Goal: Task Accomplishment & Management: Use online tool/utility

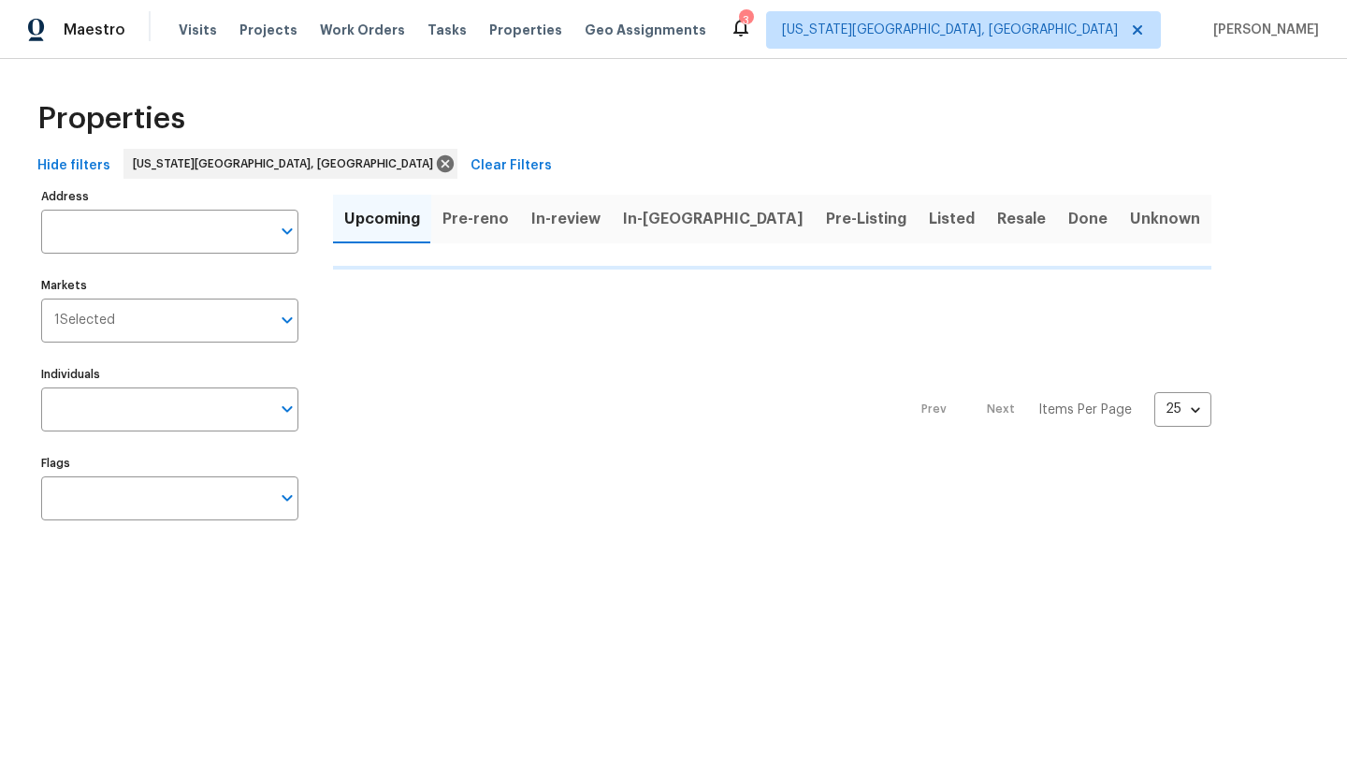
click at [489, 218] on span "Pre-reno" at bounding box center [476, 219] width 66 height 26
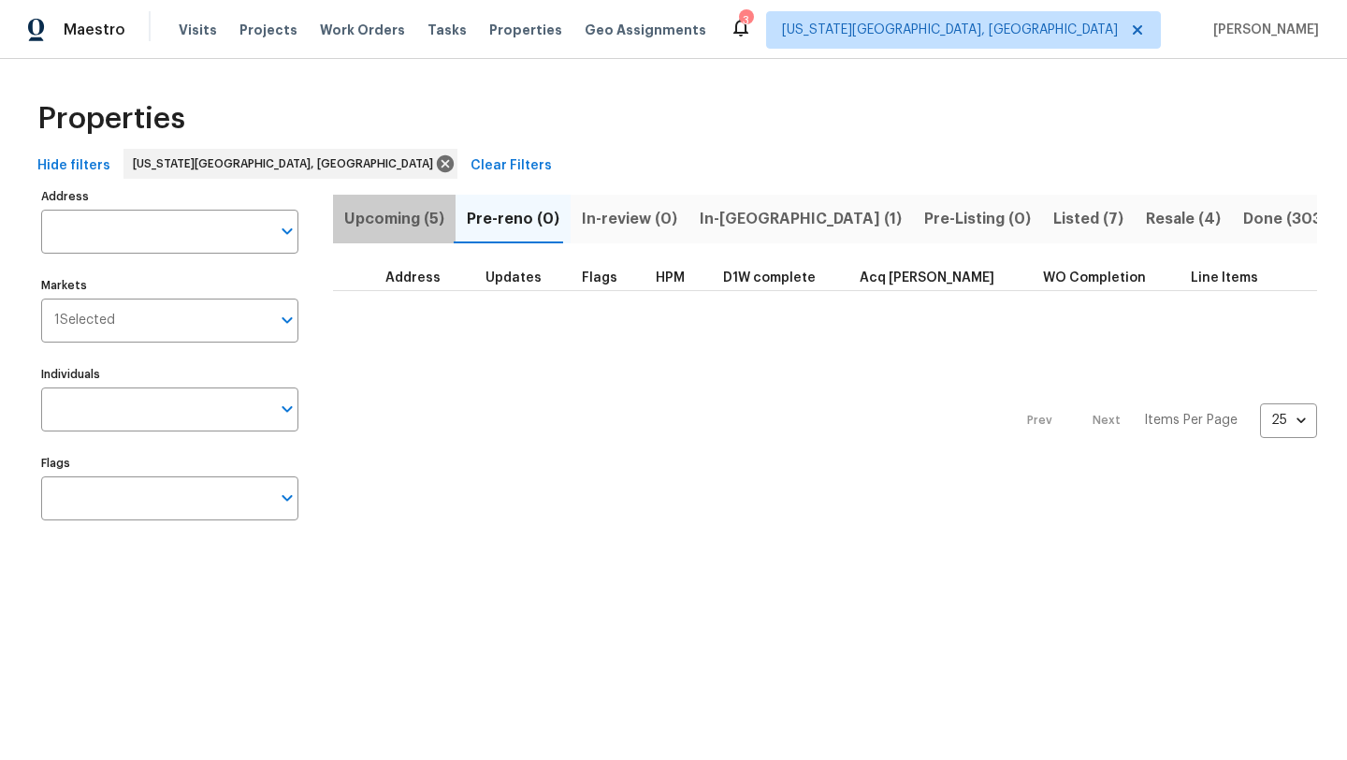
click at [407, 223] on span "Upcoming (5)" at bounding box center [394, 219] width 100 height 26
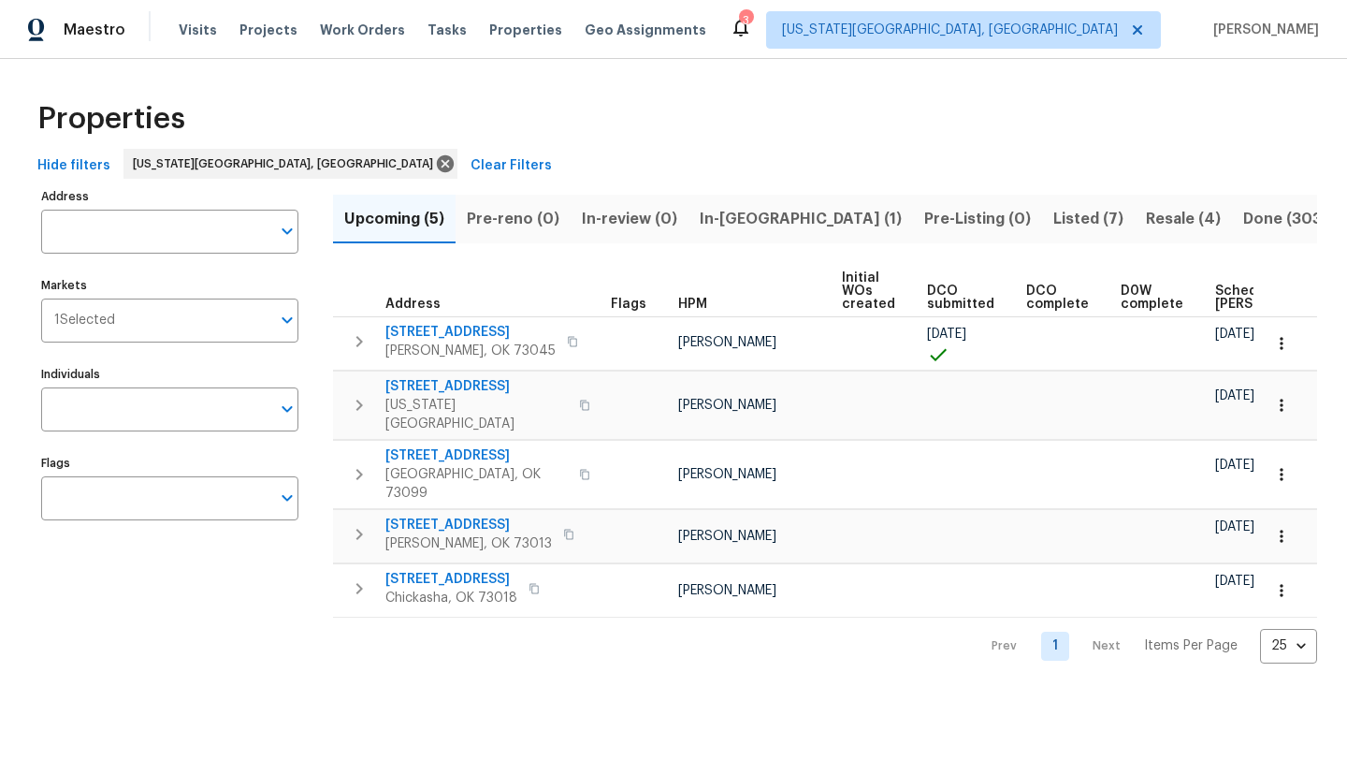
click at [1215, 291] on span "Scheduled [PERSON_NAME]" at bounding box center [1268, 297] width 106 height 26
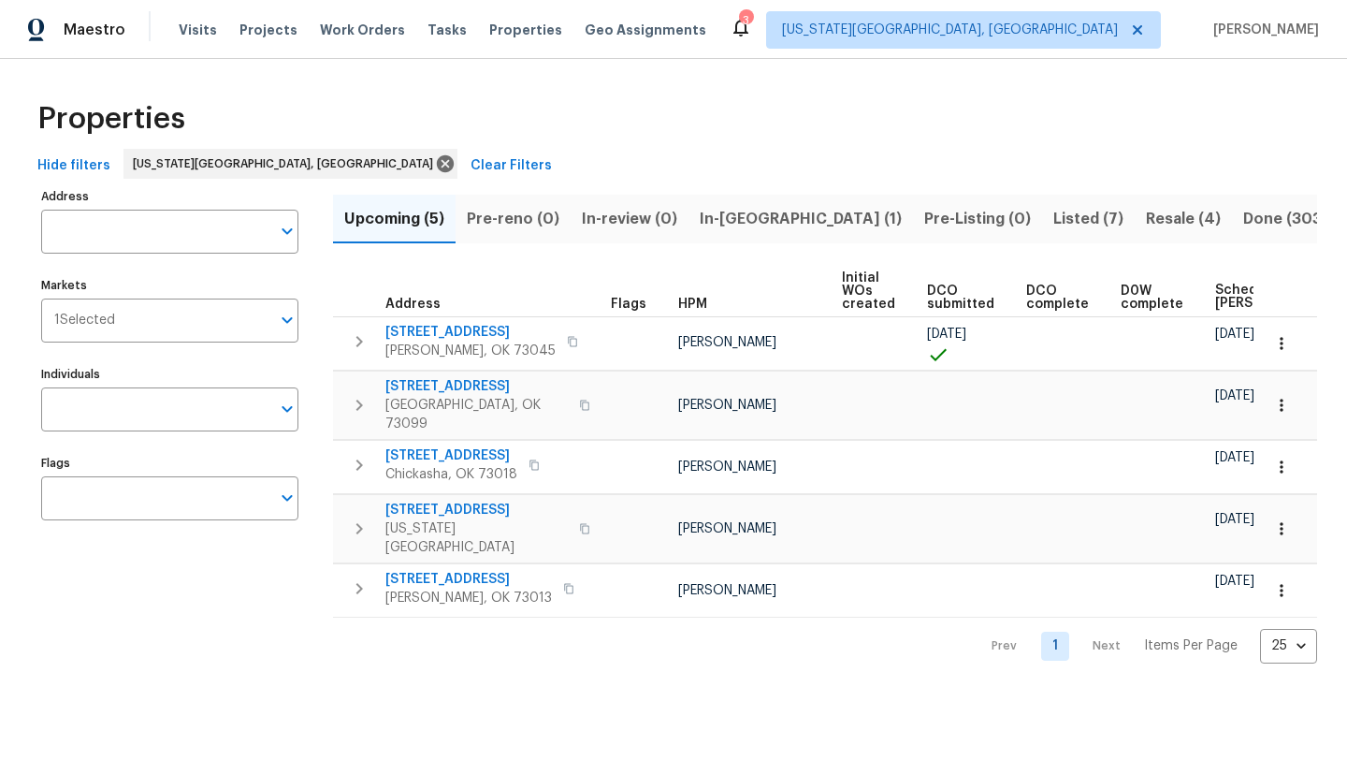
click at [738, 219] on span "In-reno (1)" at bounding box center [801, 219] width 202 height 26
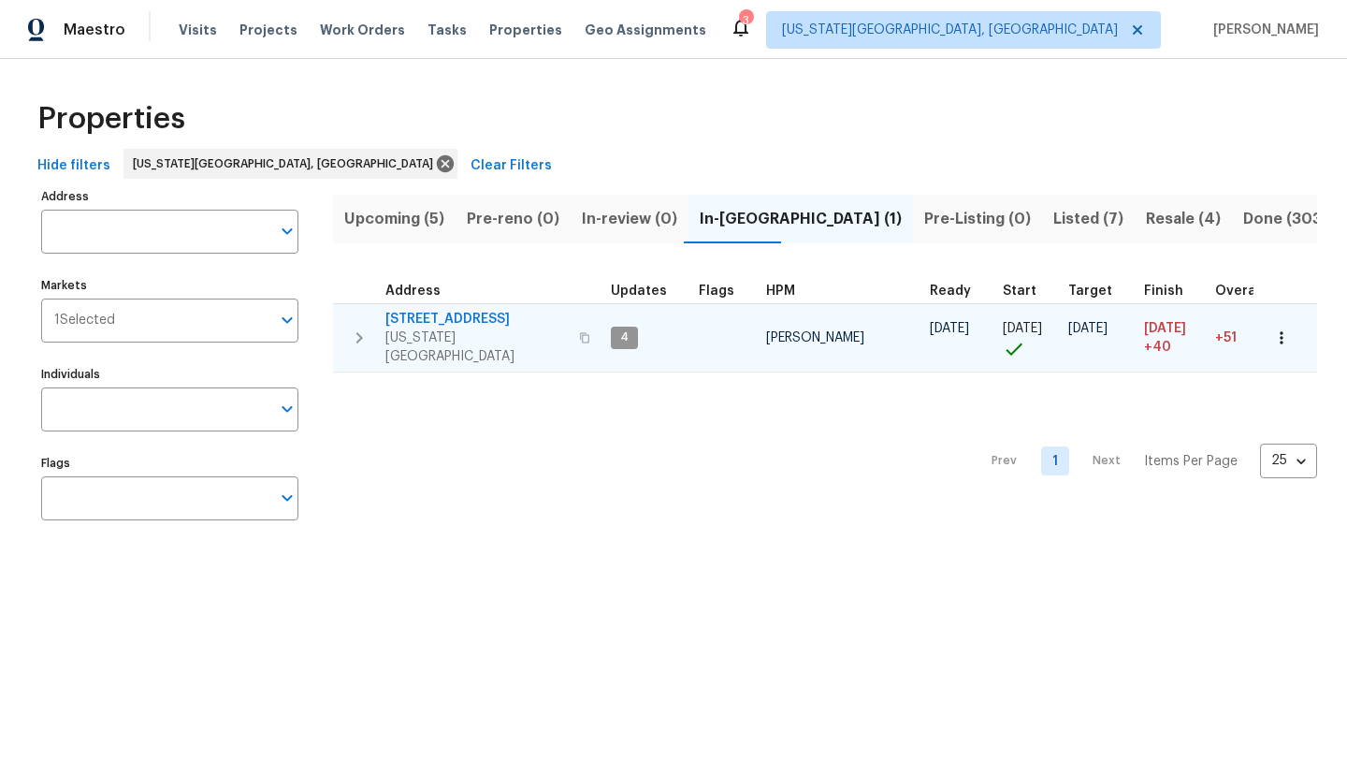
click at [427, 317] on span "5816 NW 83rd St" at bounding box center [476, 319] width 182 height 19
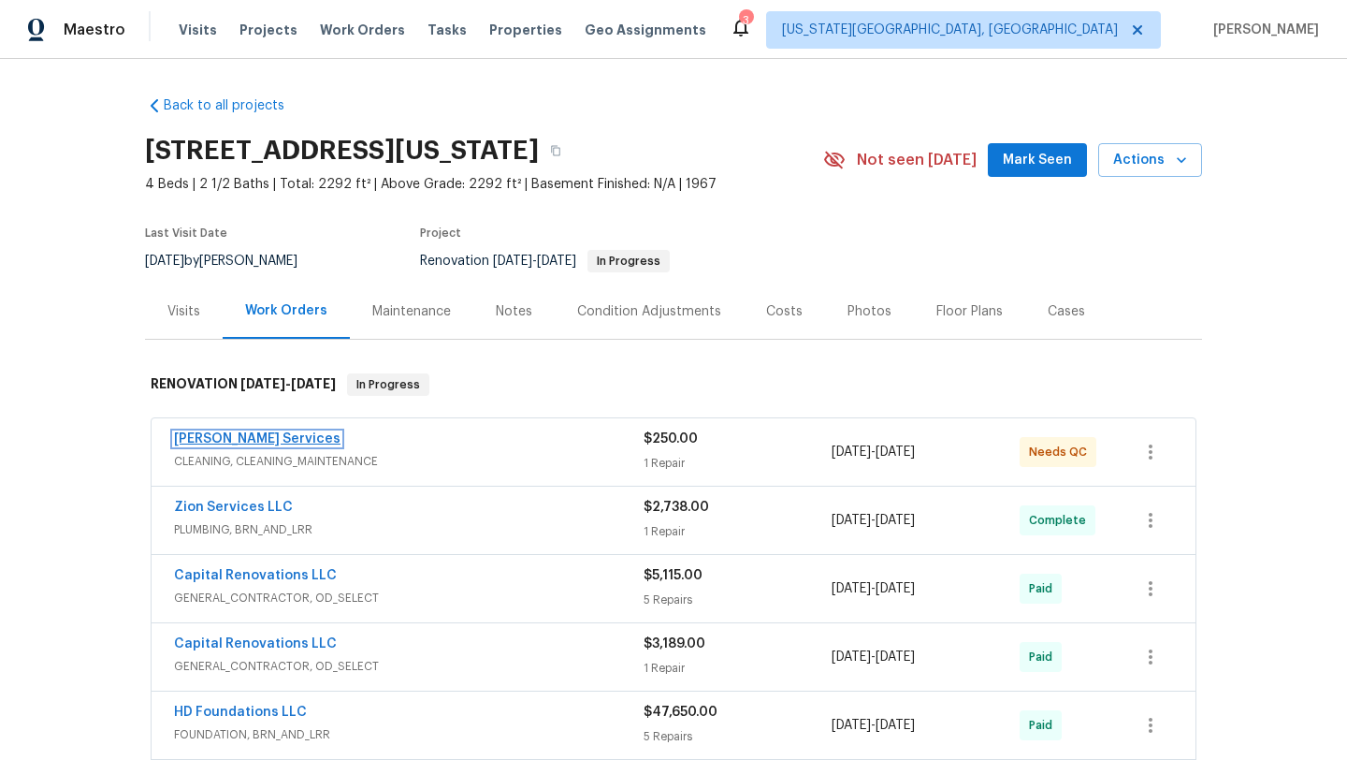
click at [224, 438] on link "Guardado Services" at bounding box center [257, 438] width 167 height 13
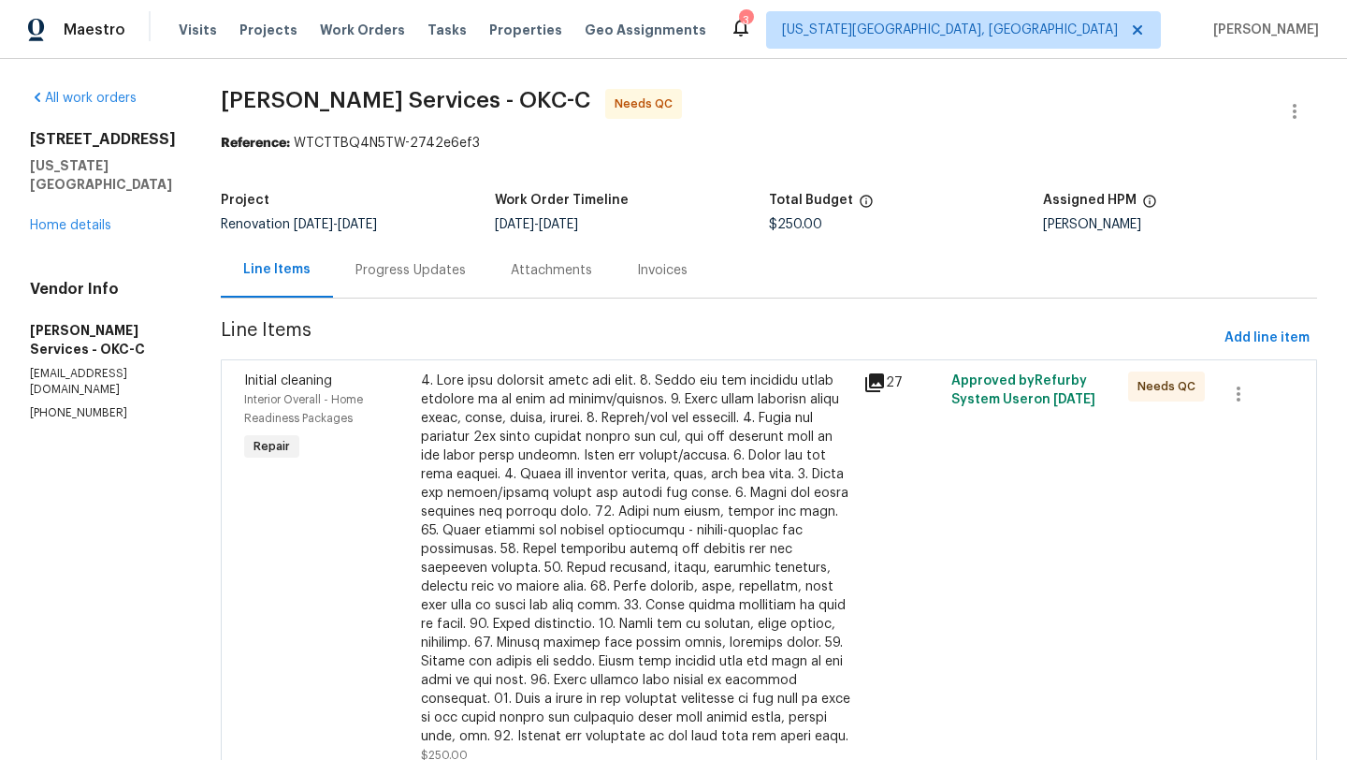
click at [274, 374] on span "Initial cleaning" at bounding box center [288, 380] width 88 height 13
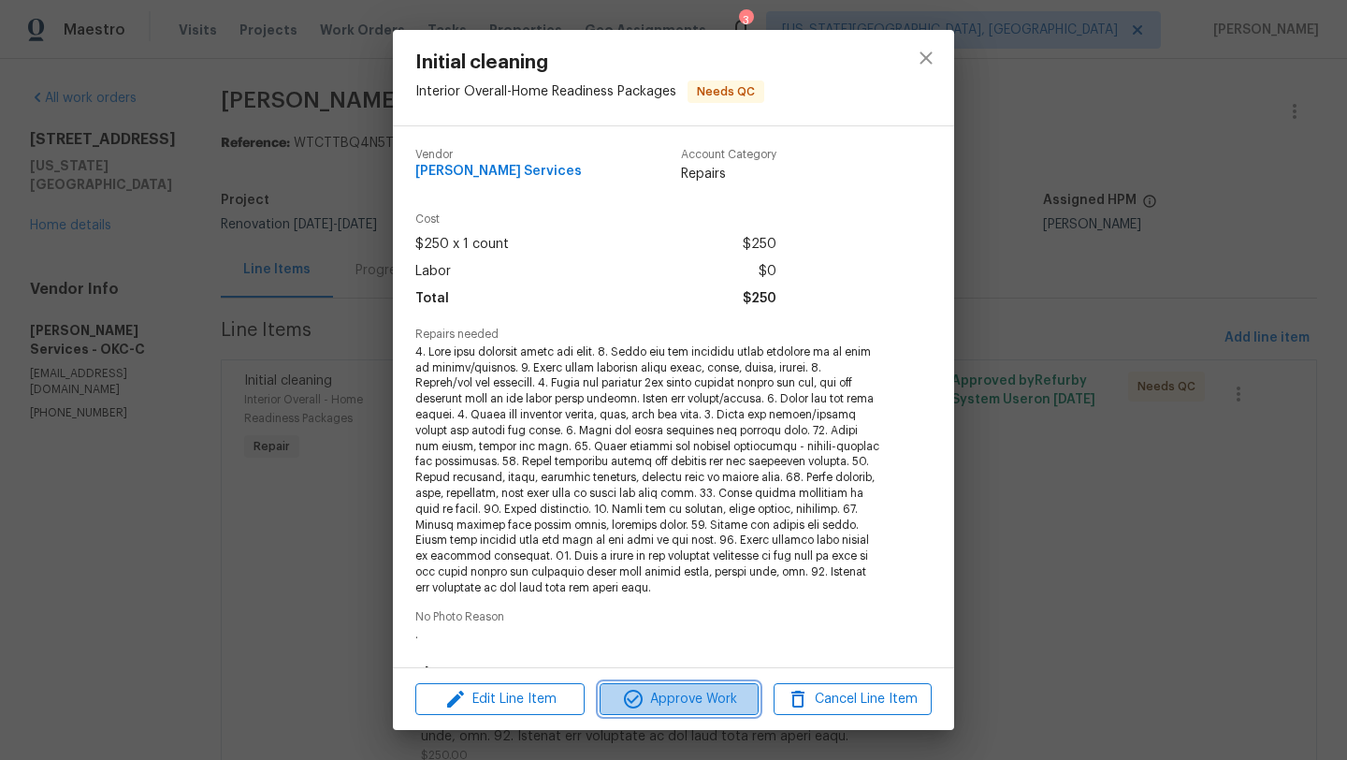
click at [682, 688] on span "Approve Work" at bounding box center [678, 699] width 147 height 23
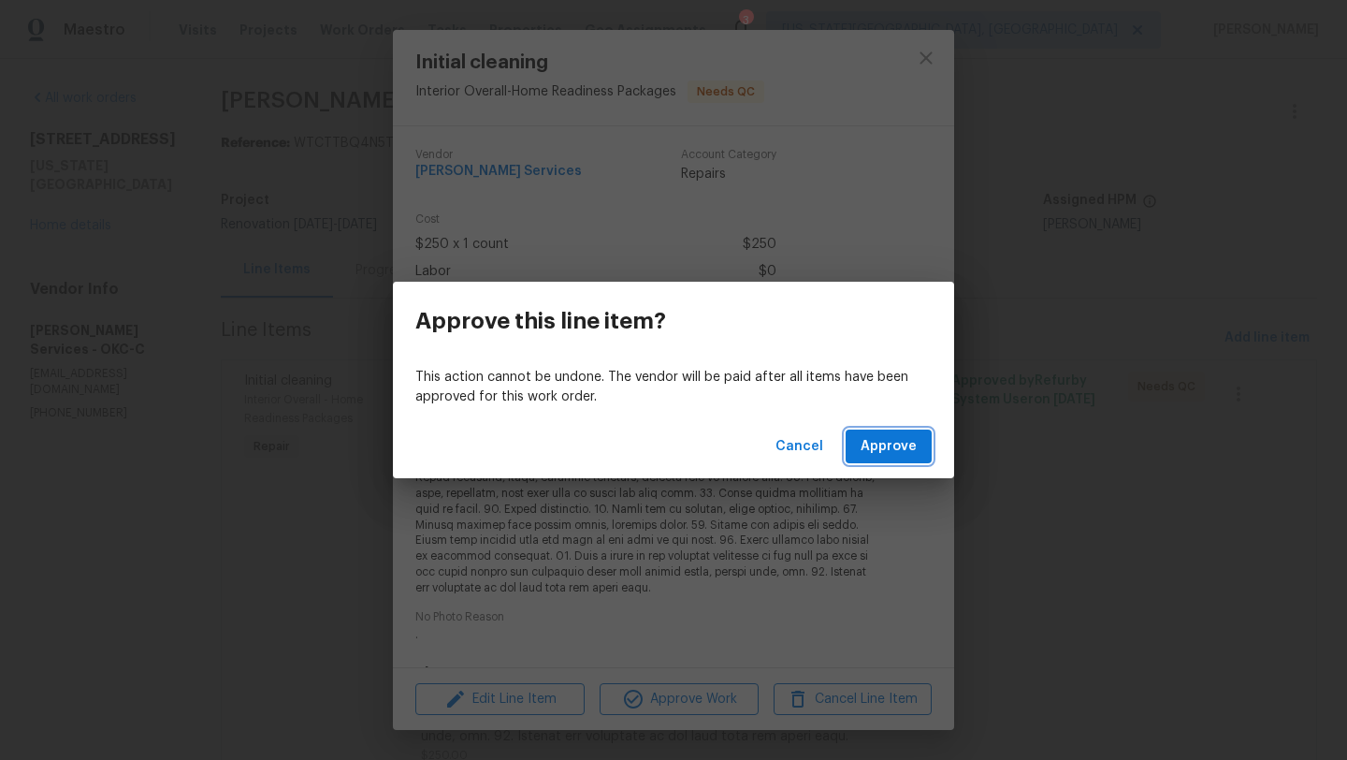
click at [883, 439] on span "Approve" at bounding box center [889, 446] width 56 height 23
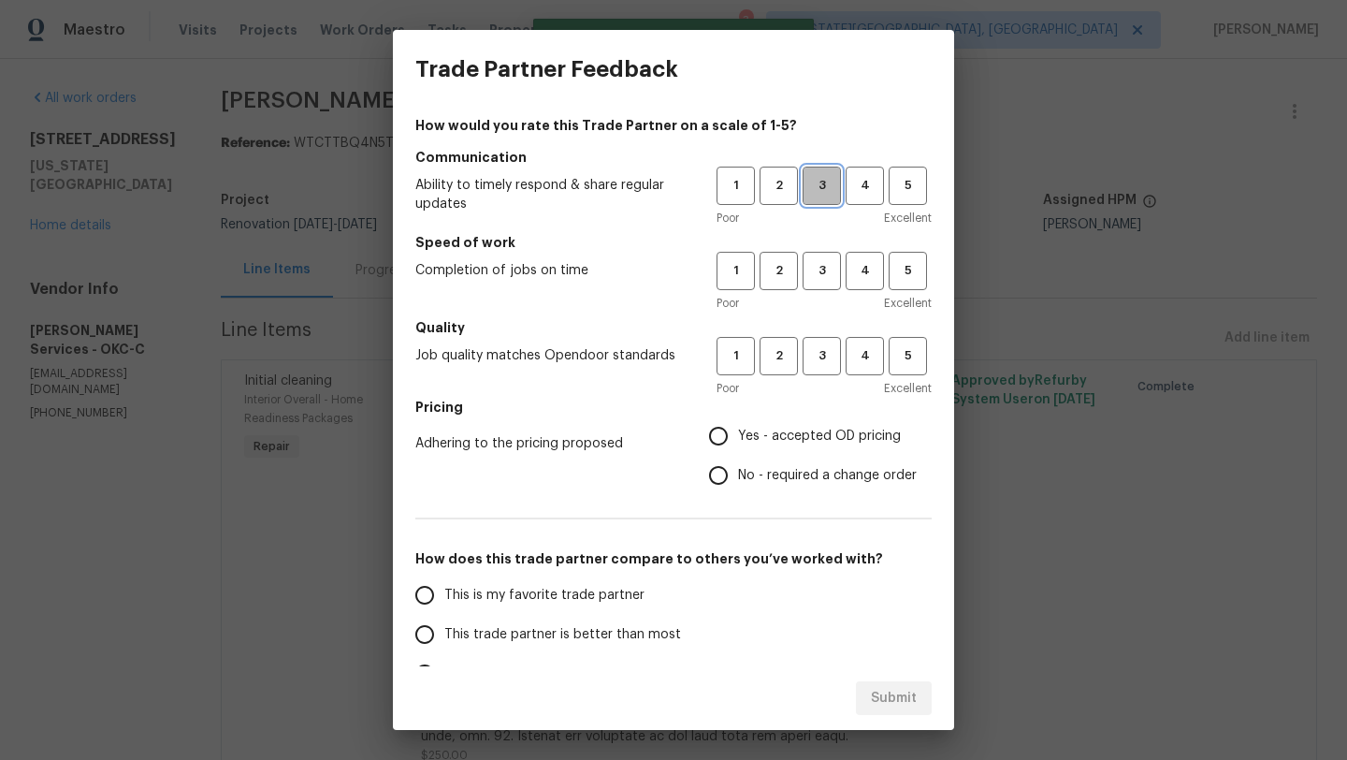
click at [821, 180] on span "3" at bounding box center [822, 186] width 35 height 22
click at [815, 267] on span "3" at bounding box center [822, 271] width 35 height 22
click at [824, 360] on span "3" at bounding box center [822, 356] width 35 height 22
click at [718, 441] on input "Yes - accepted OD pricing" at bounding box center [718, 435] width 39 height 39
radio input "true"
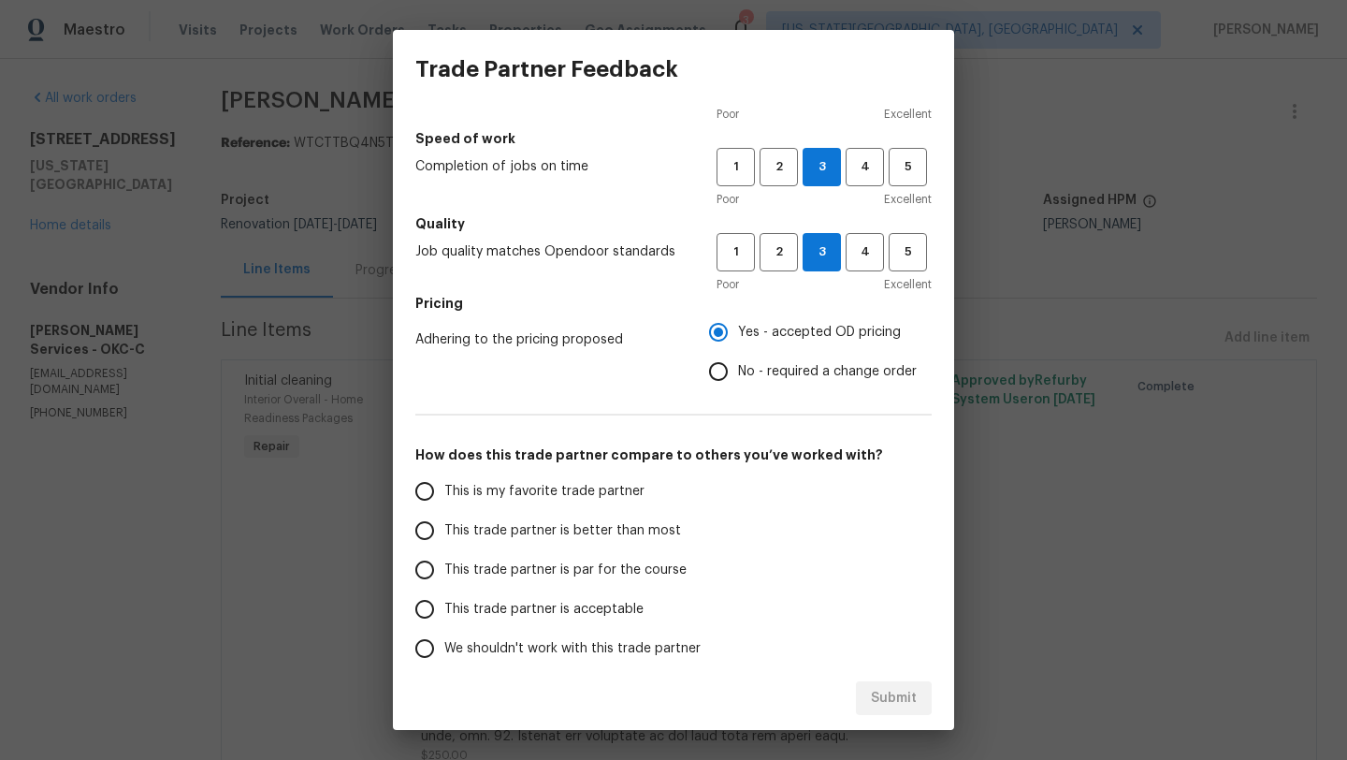
scroll to position [120, 0]
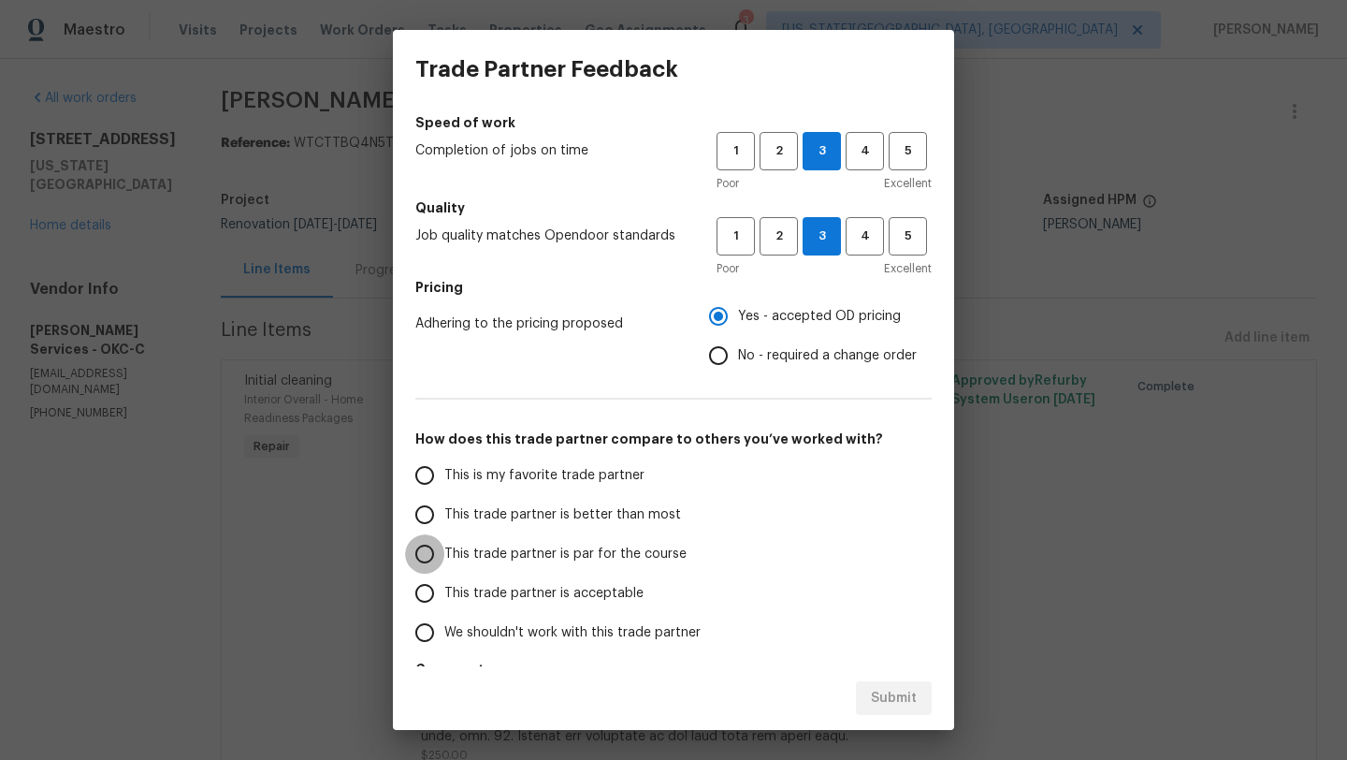
click at [428, 551] on input "This trade partner is par for the course" at bounding box center [424, 553] width 39 height 39
click at [901, 694] on span "Submit" at bounding box center [894, 698] width 46 height 23
radio input "true"
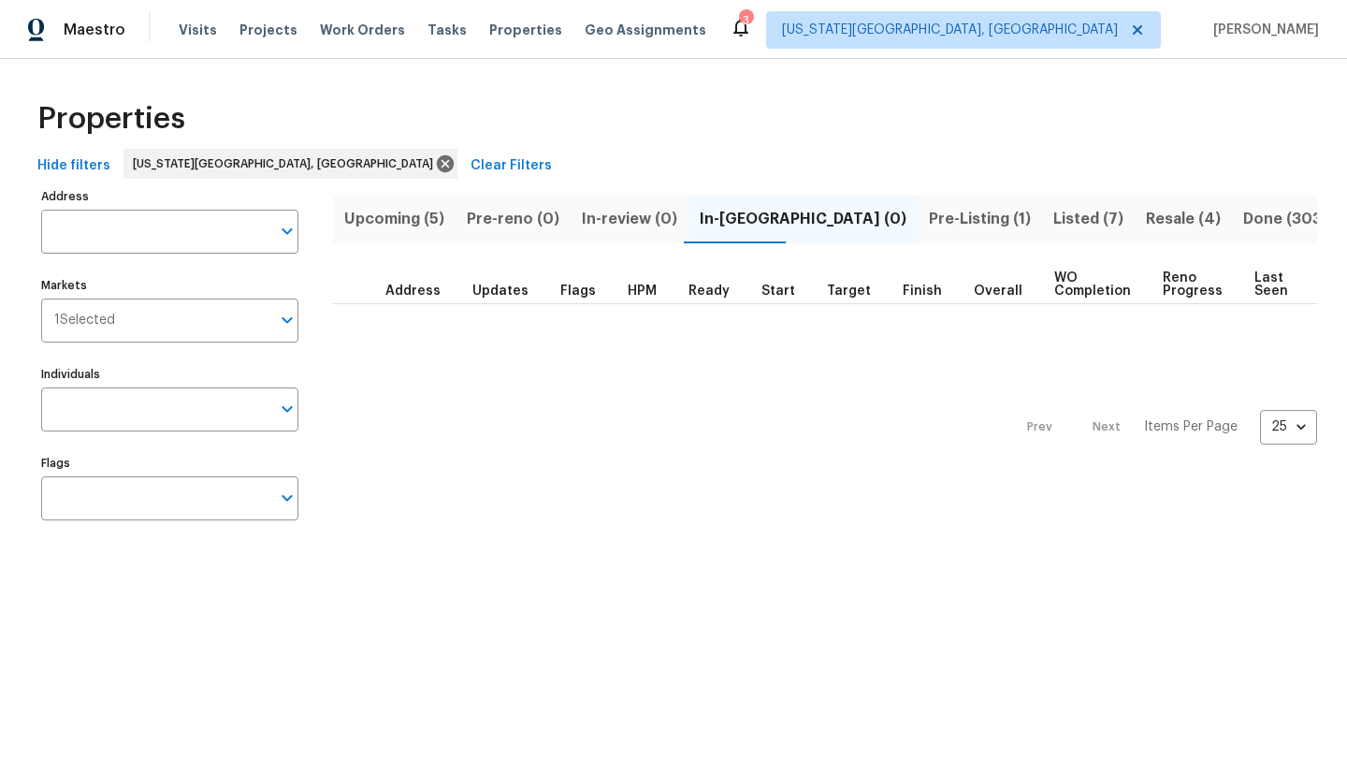
click at [1146, 217] on span "Resale (4)" at bounding box center [1183, 219] width 75 height 26
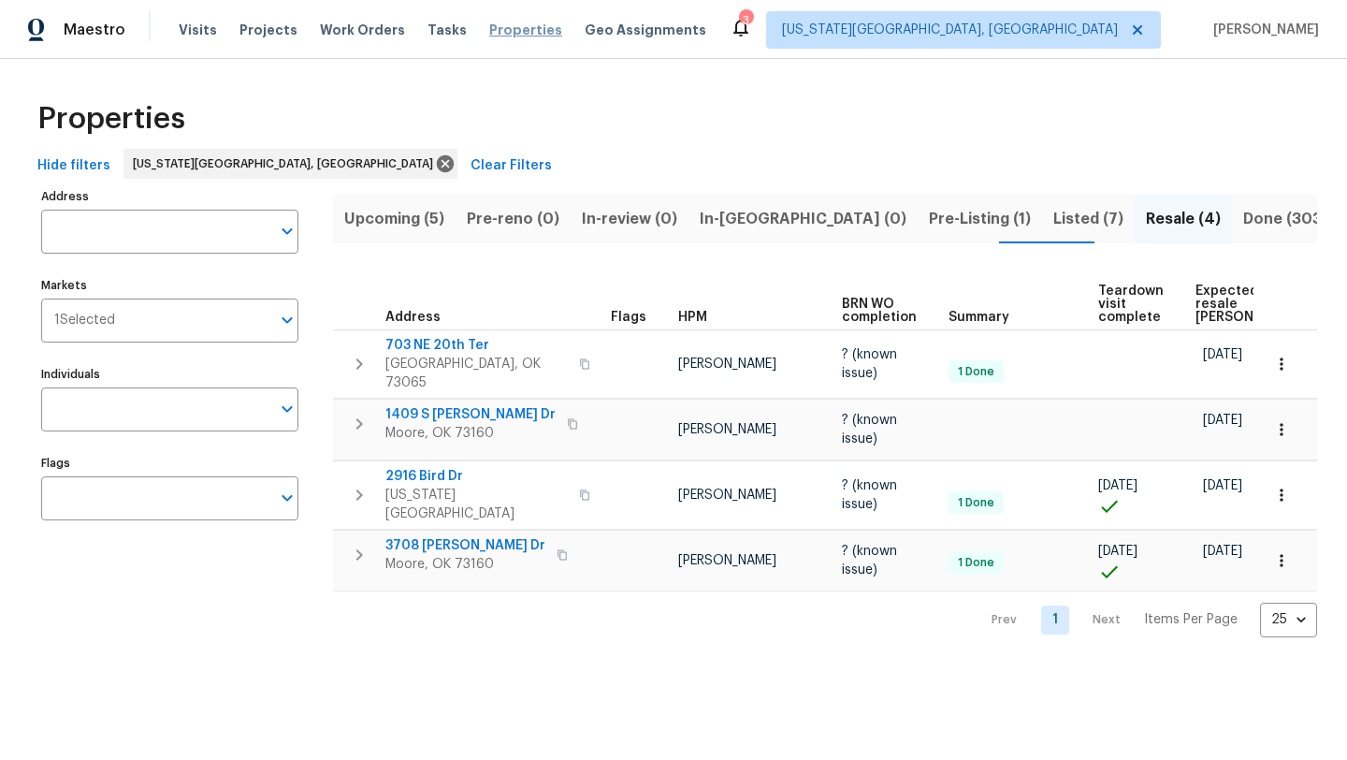
click at [494, 30] on span "Properties" at bounding box center [525, 30] width 73 height 19
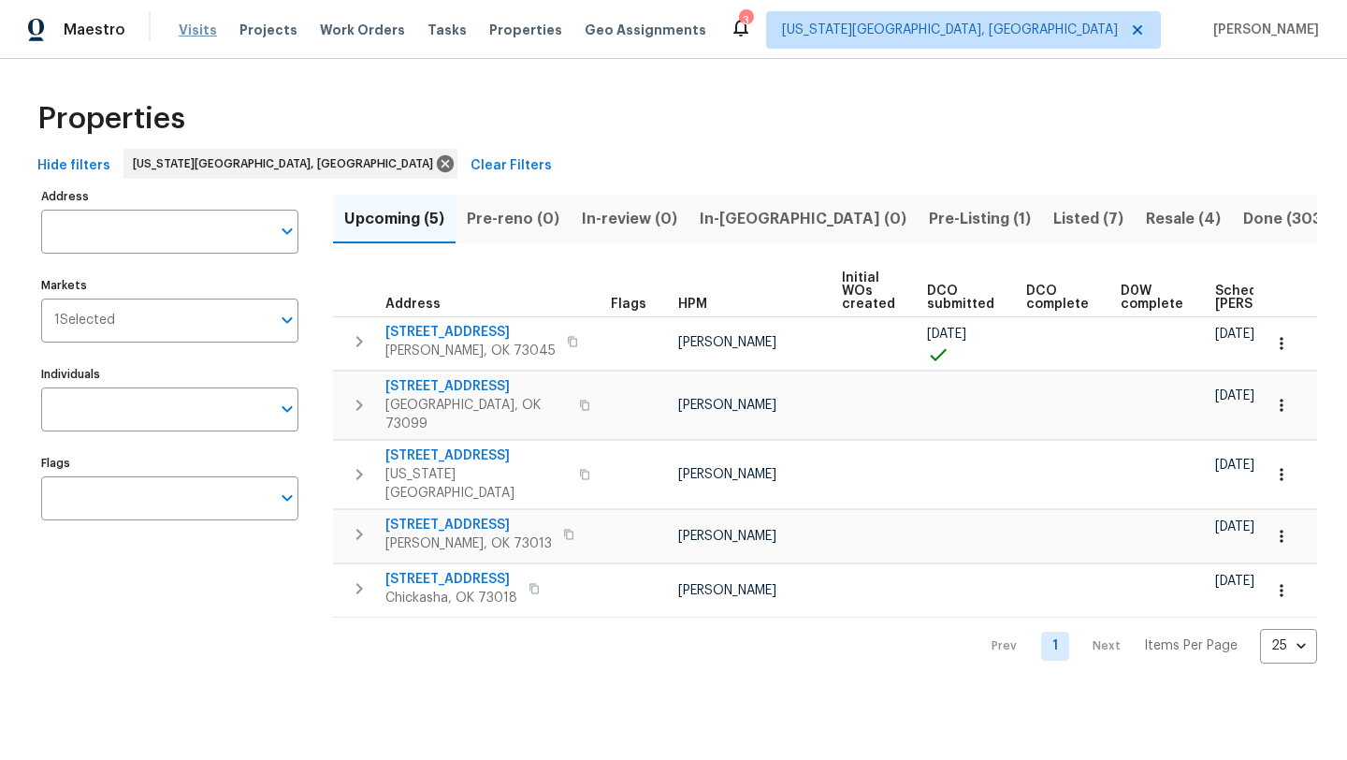
click at [199, 22] on span "Visits" at bounding box center [198, 30] width 38 height 19
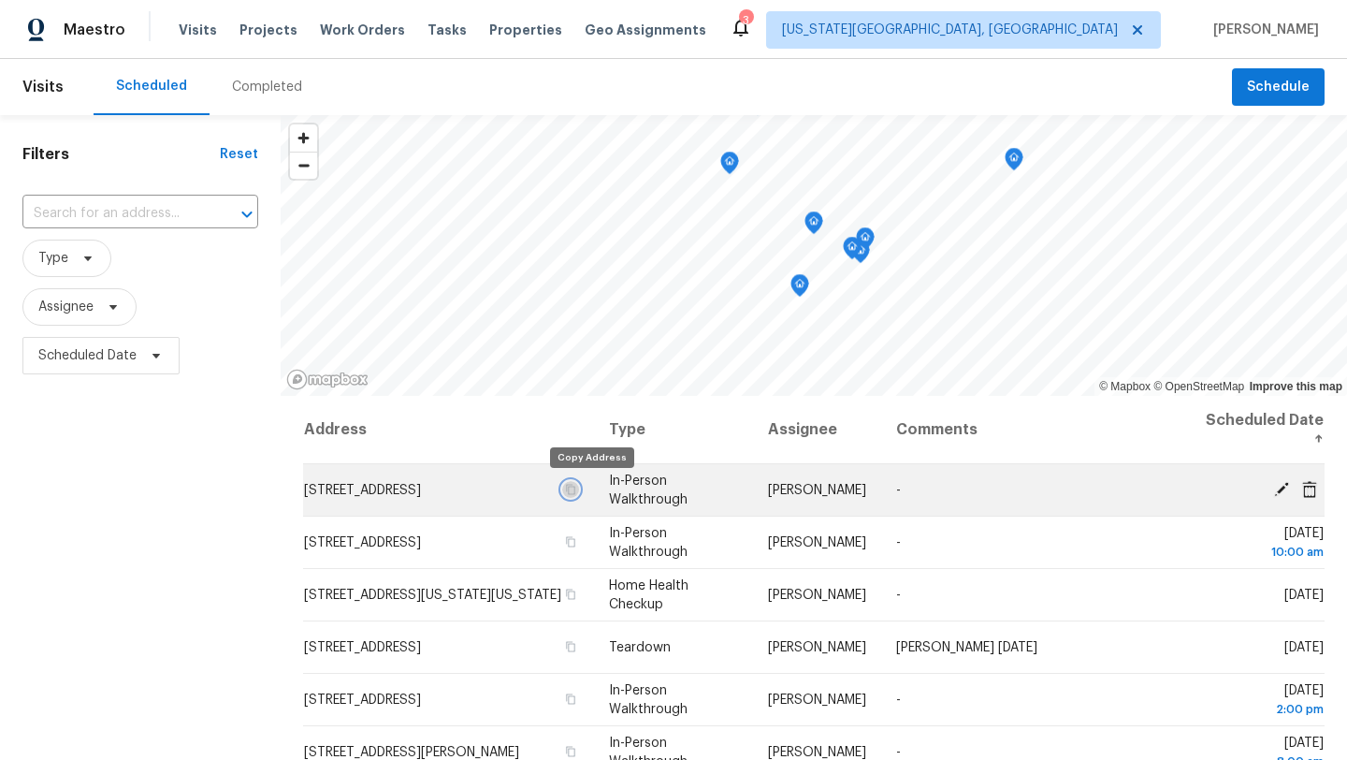
click at [576, 489] on icon "button" at bounding box center [570, 489] width 11 height 11
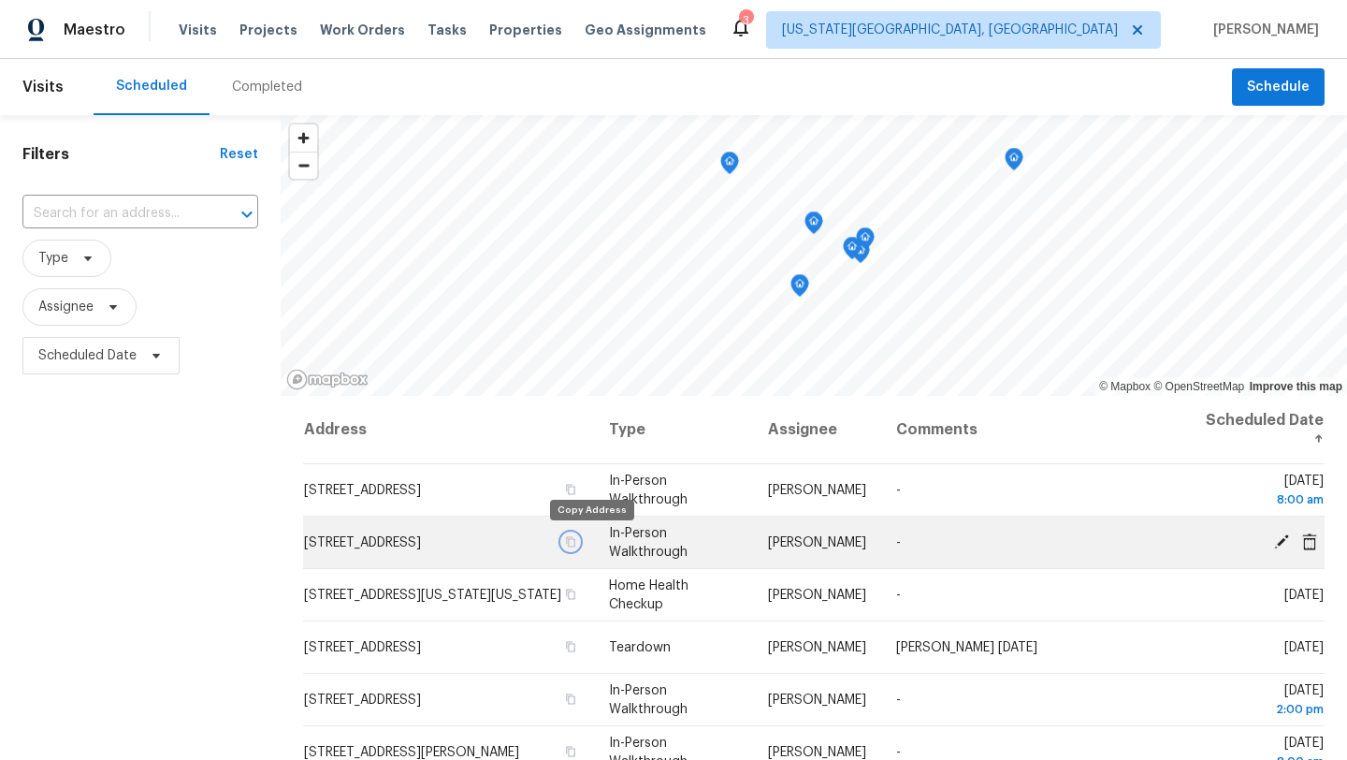
click at [575, 536] on icon "button" at bounding box center [570, 541] width 9 height 10
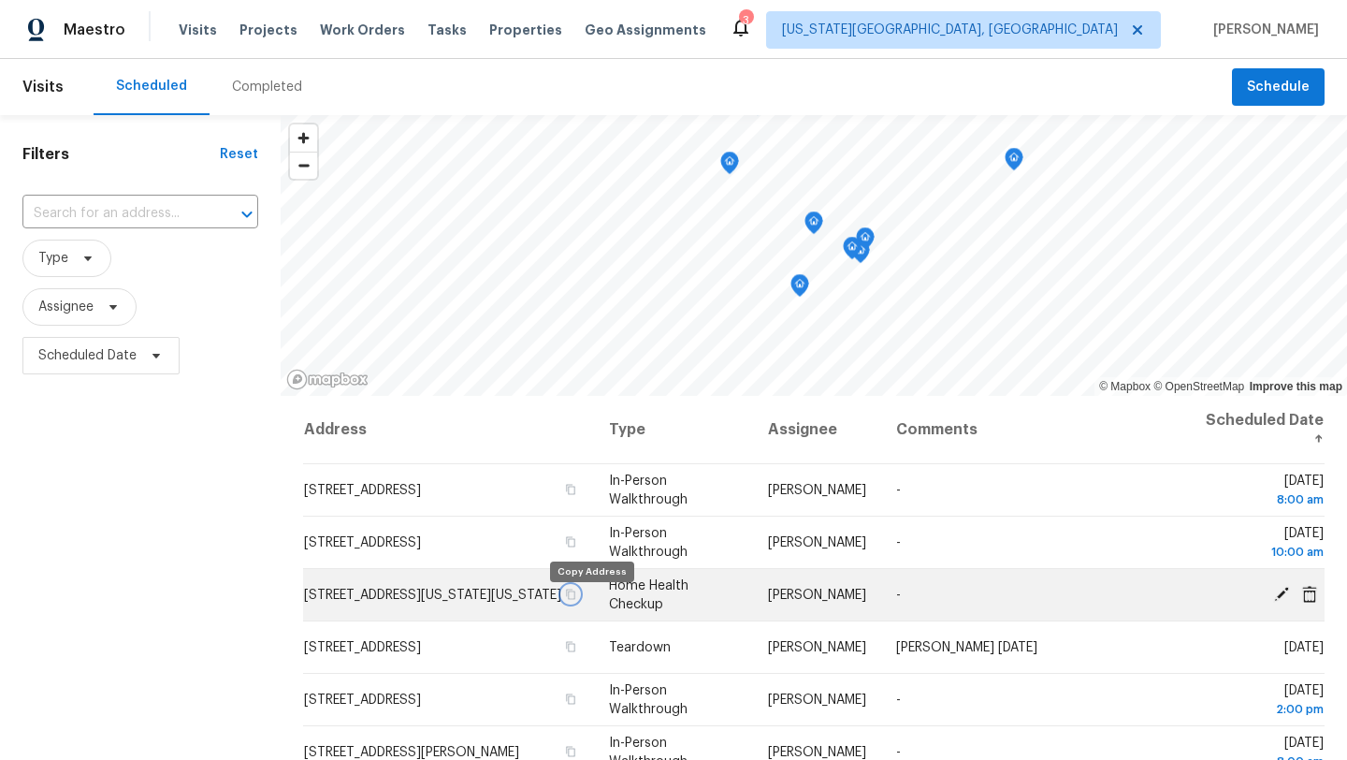
click at [575, 599] on icon "button" at bounding box center [570, 593] width 9 height 10
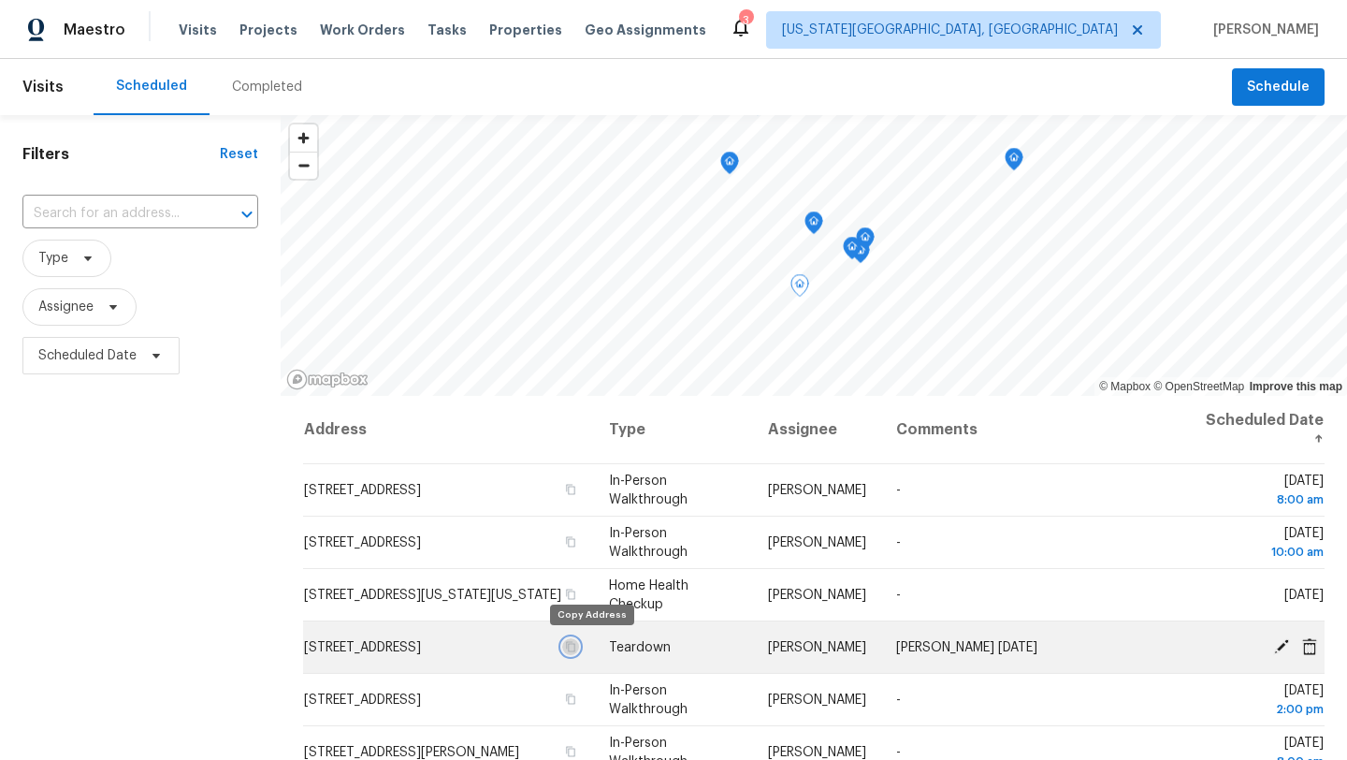
click at [576, 642] on icon "button" at bounding box center [570, 646] width 11 height 11
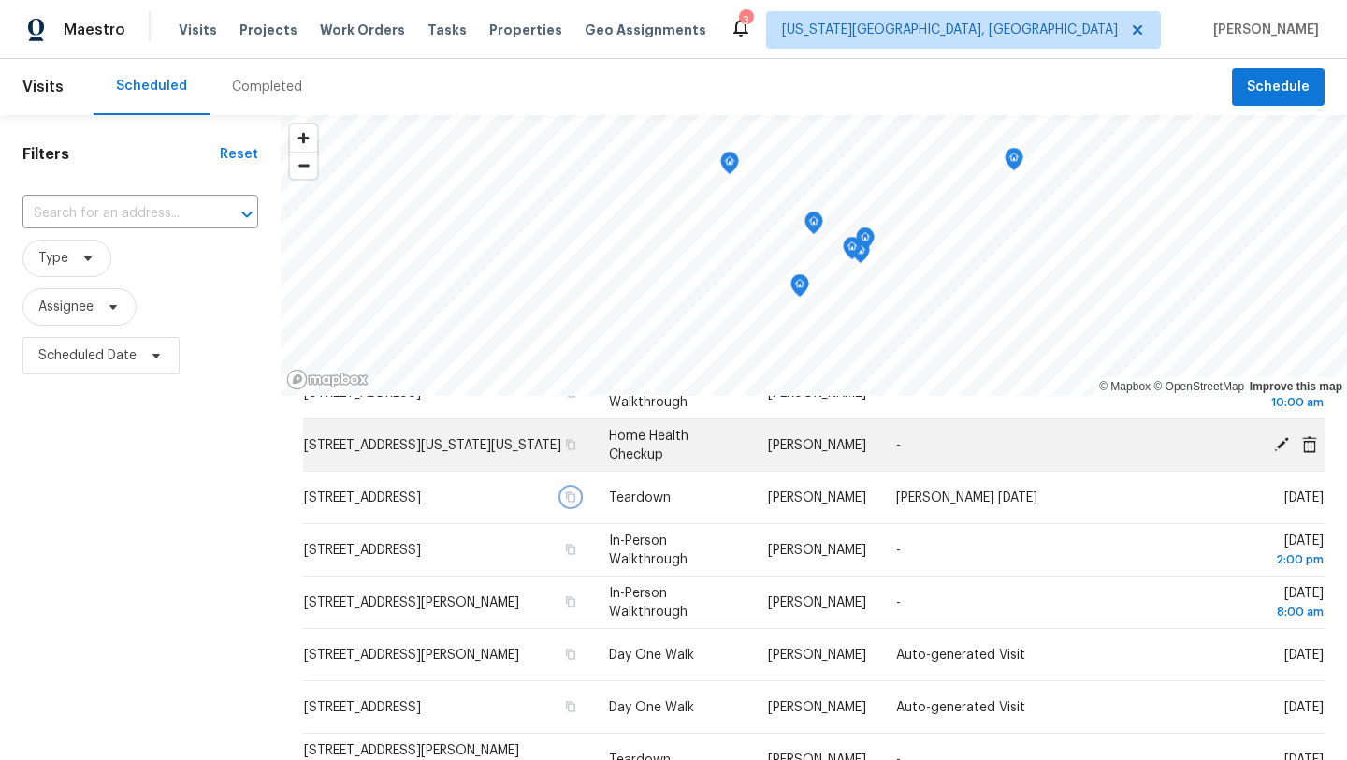
scroll to position [153, 0]
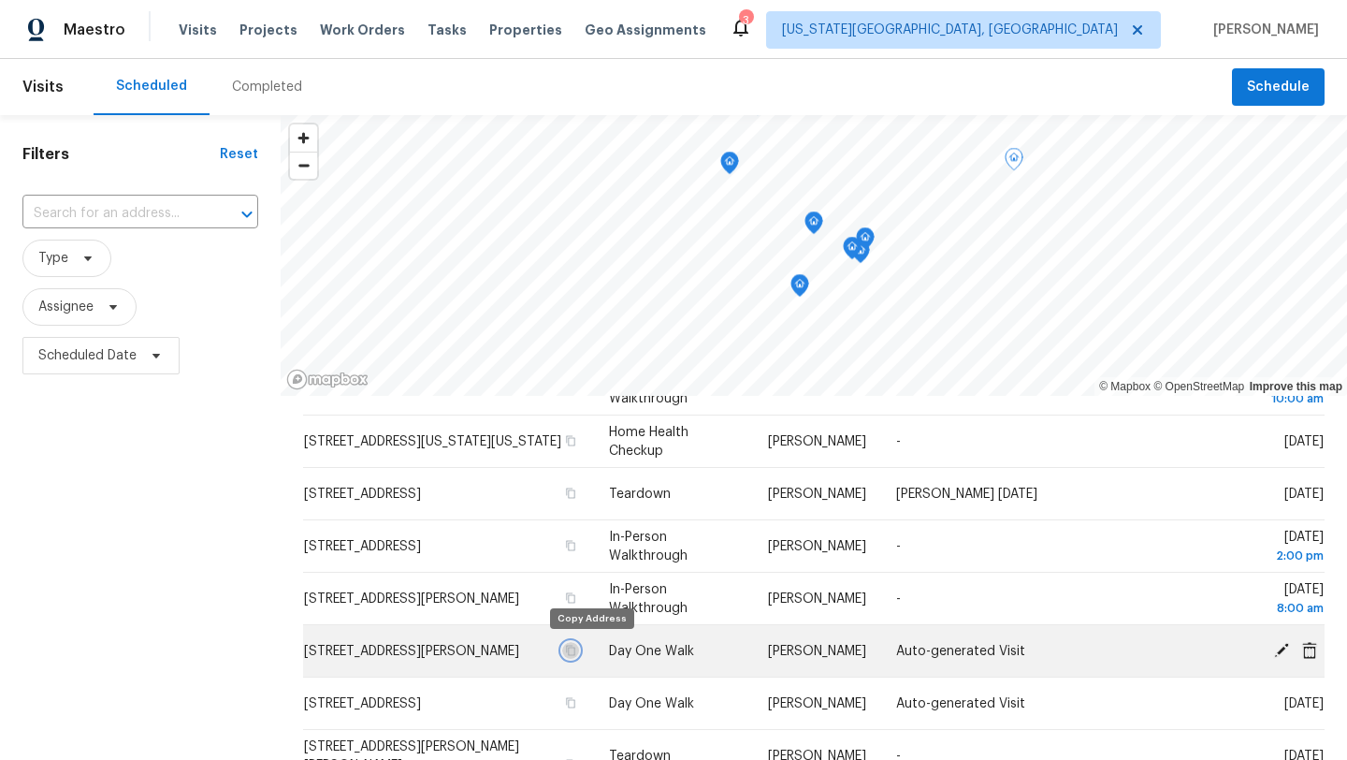
click at [576, 648] on icon "button" at bounding box center [570, 650] width 11 height 11
